Goal: Navigation & Orientation: Go to known website

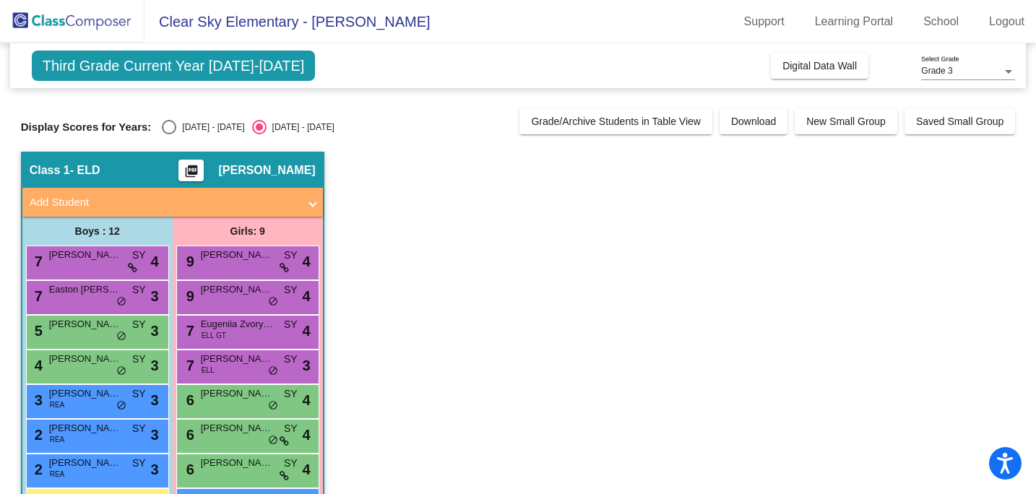
scroll to position [2, 0]
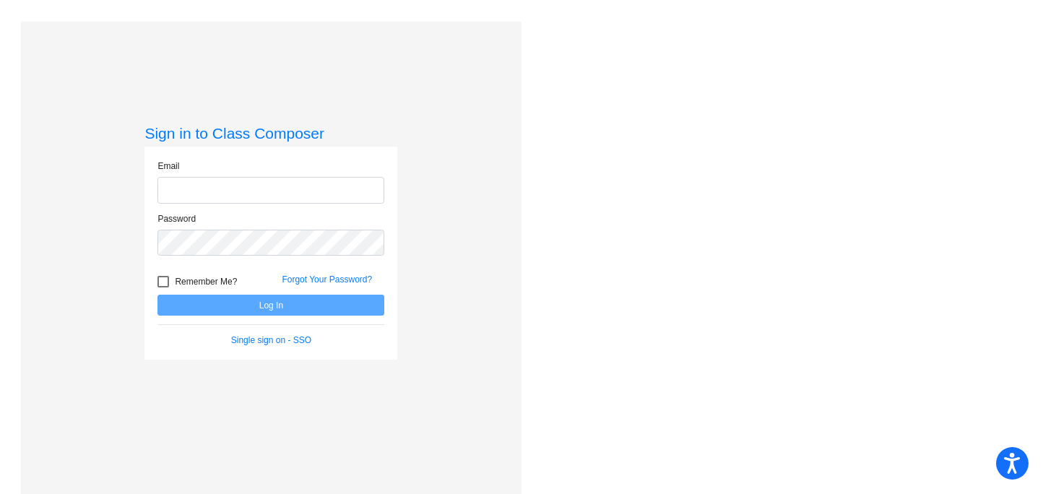
type input "slyoshioka@dcsdk12.org"
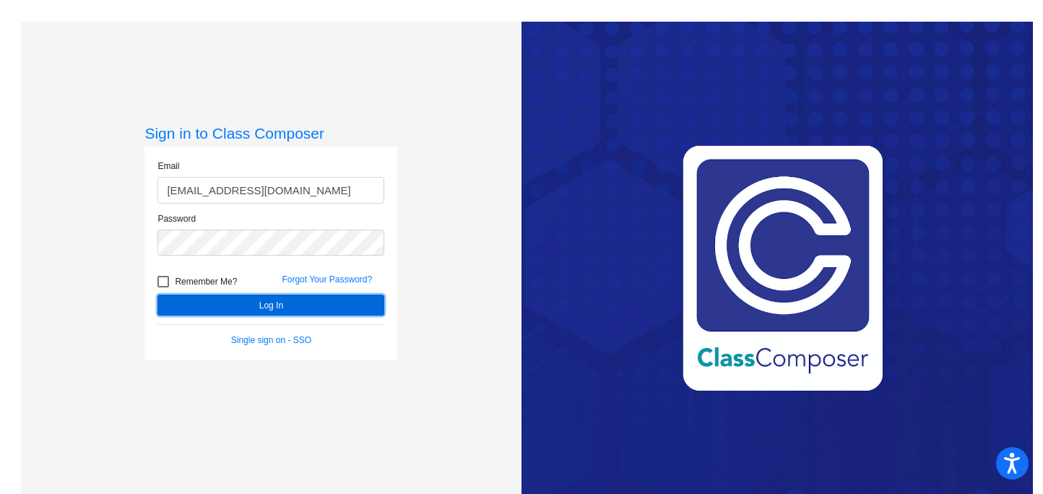
click at [246, 303] on button "Log In" at bounding box center [270, 305] width 227 height 21
